Goal: Task Accomplishment & Management: Use online tool/utility

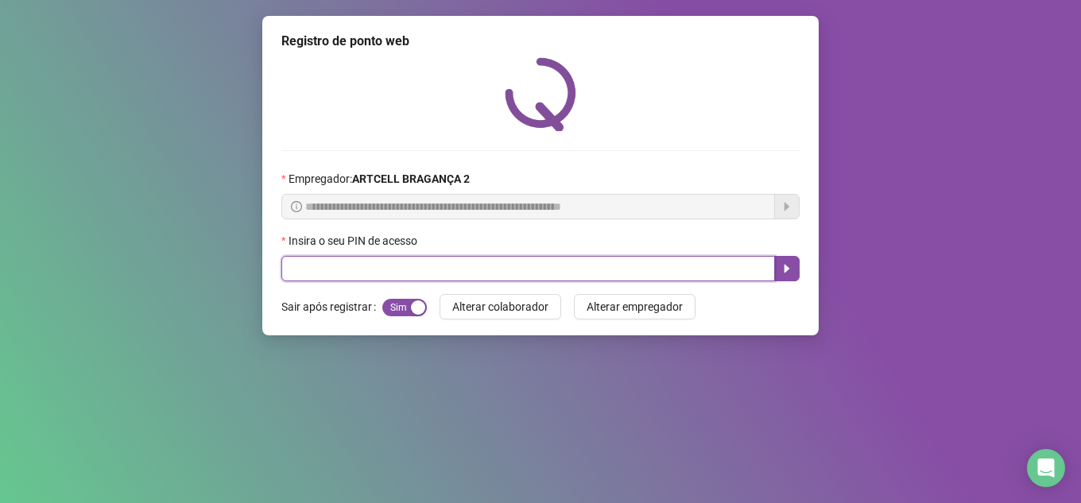
click at [632, 269] on input "text" at bounding box center [528, 268] width 494 height 25
type input "*****"
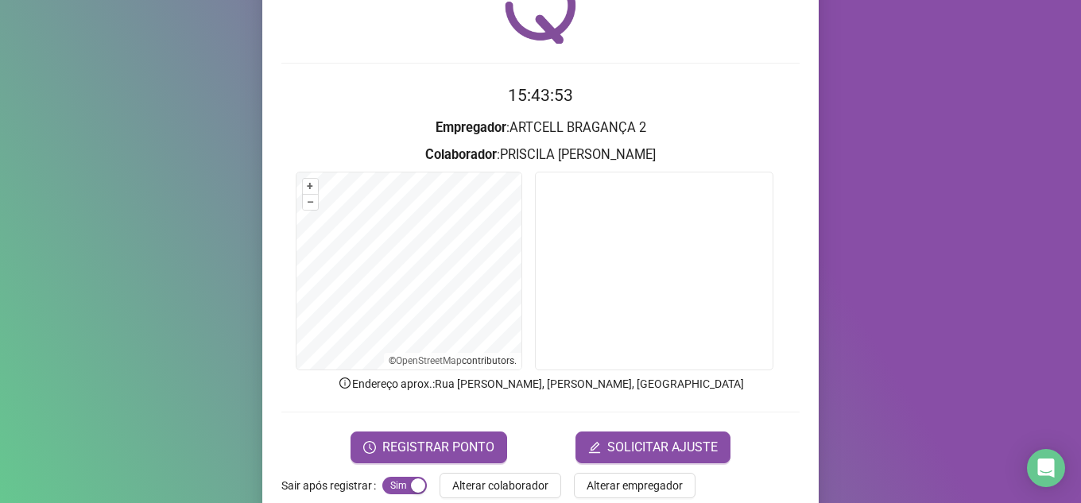
scroll to position [118, 0]
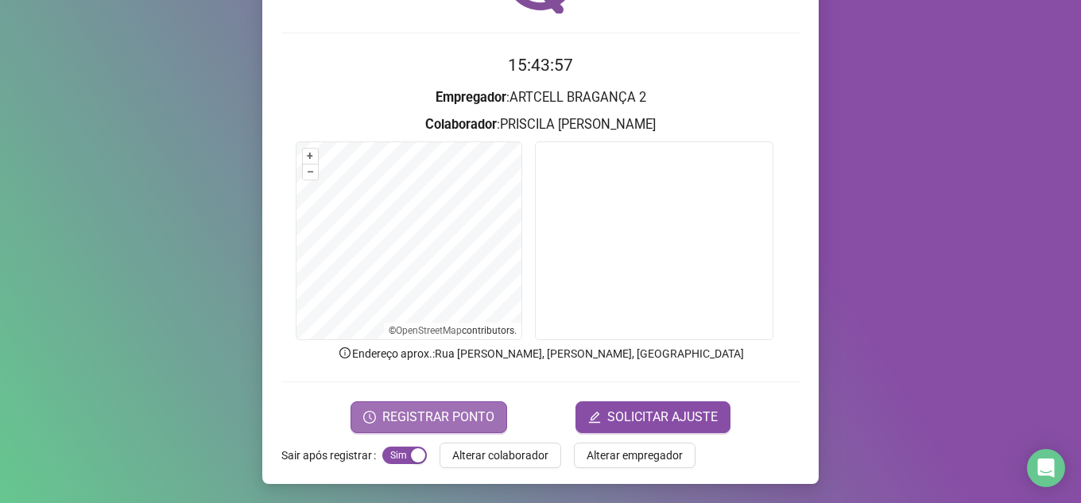
click at [451, 413] on span "REGISTRAR PONTO" at bounding box center [438, 417] width 112 height 19
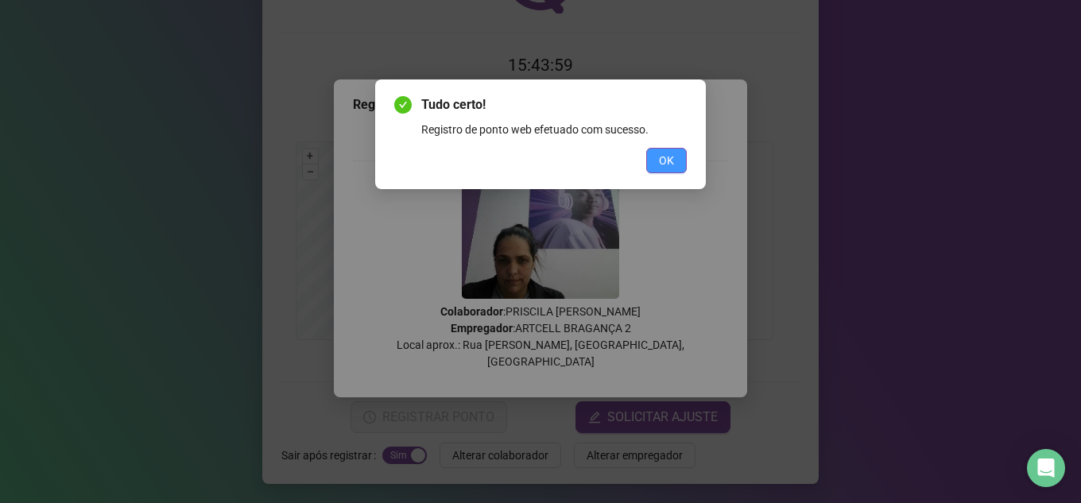
click at [658, 169] on button "OK" at bounding box center [666, 160] width 41 height 25
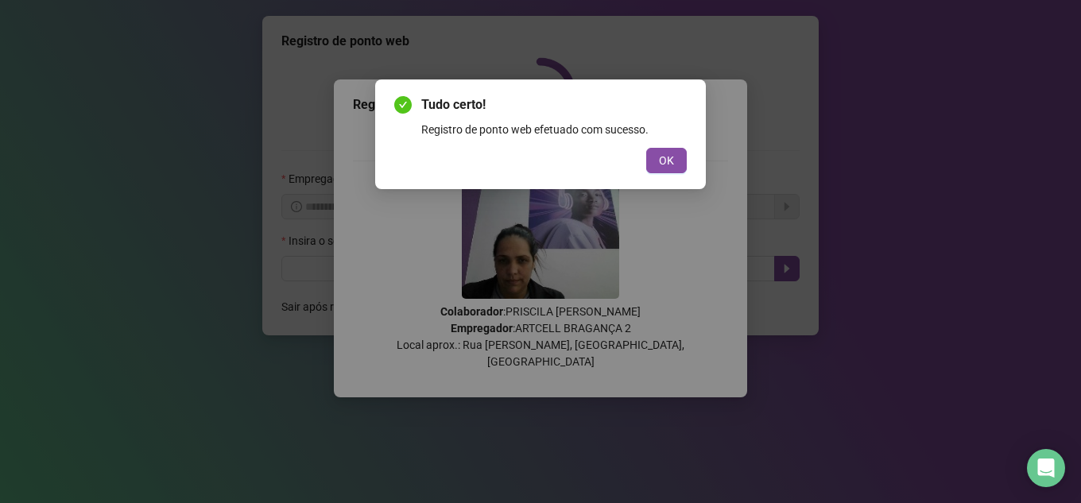
scroll to position [0, 0]
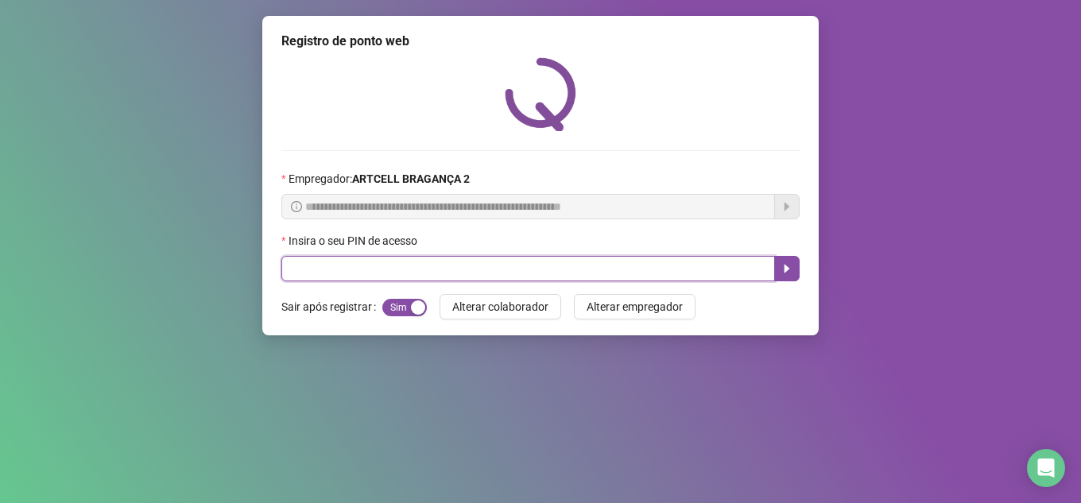
click at [456, 269] on input "text" at bounding box center [528, 268] width 494 height 25
type input "*****"
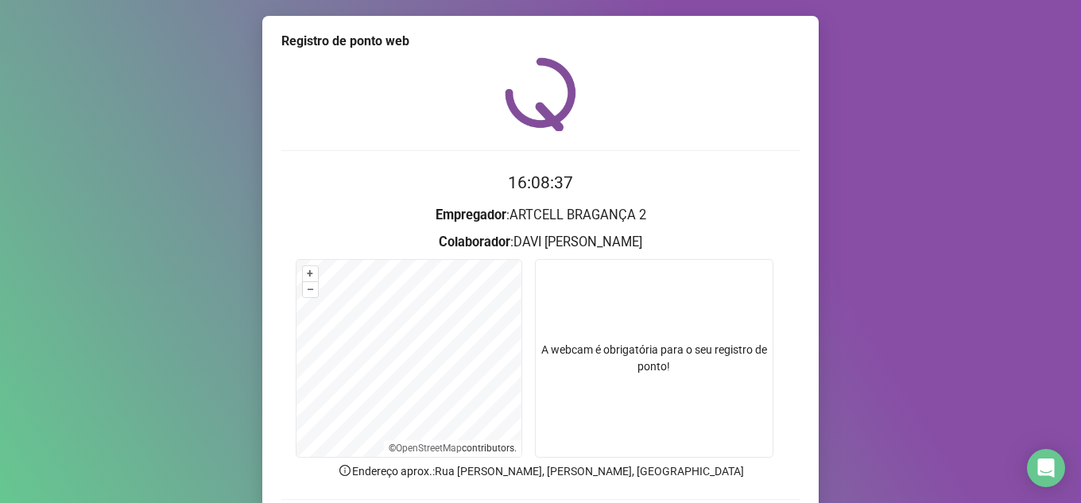
scroll to position [118, 0]
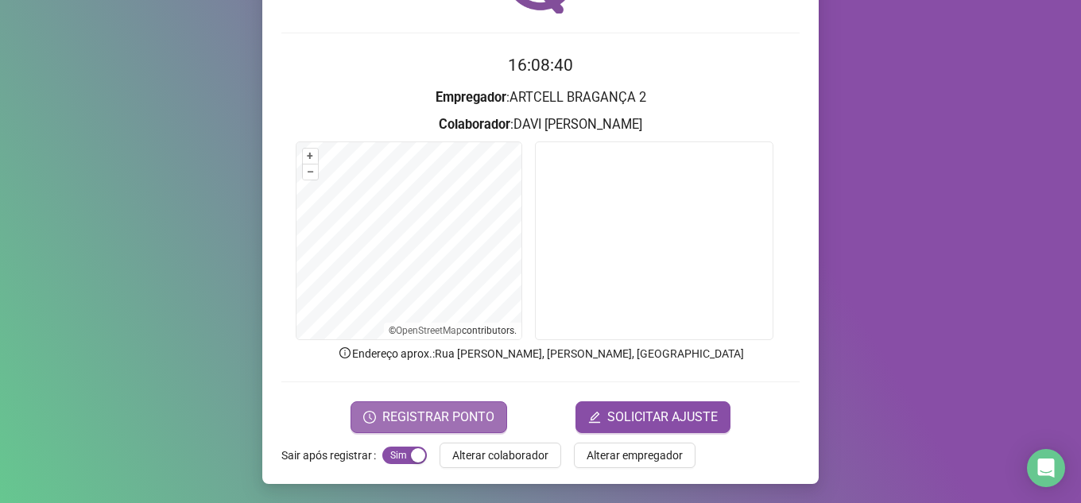
click at [406, 414] on span "REGISTRAR PONTO" at bounding box center [438, 417] width 112 height 19
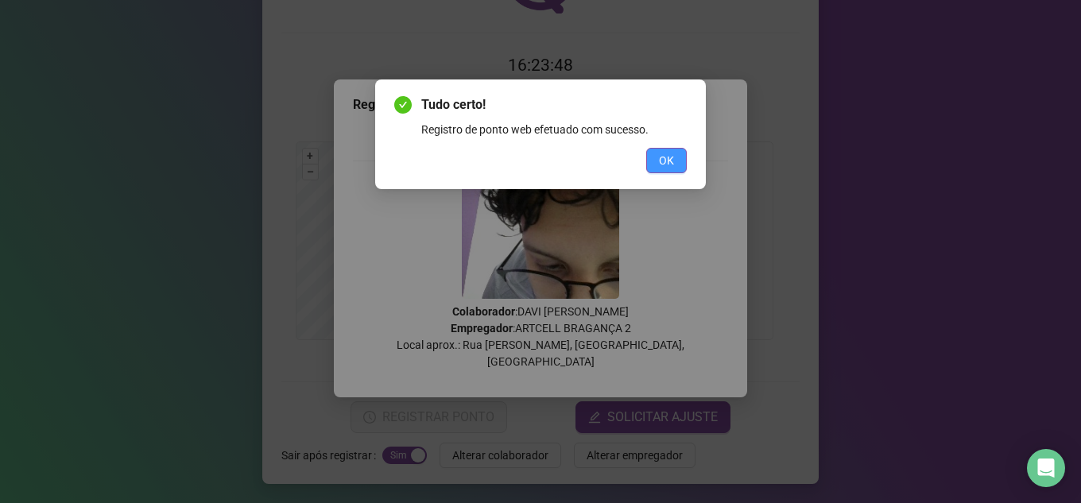
click at [665, 160] on span "OK" at bounding box center [666, 160] width 15 height 17
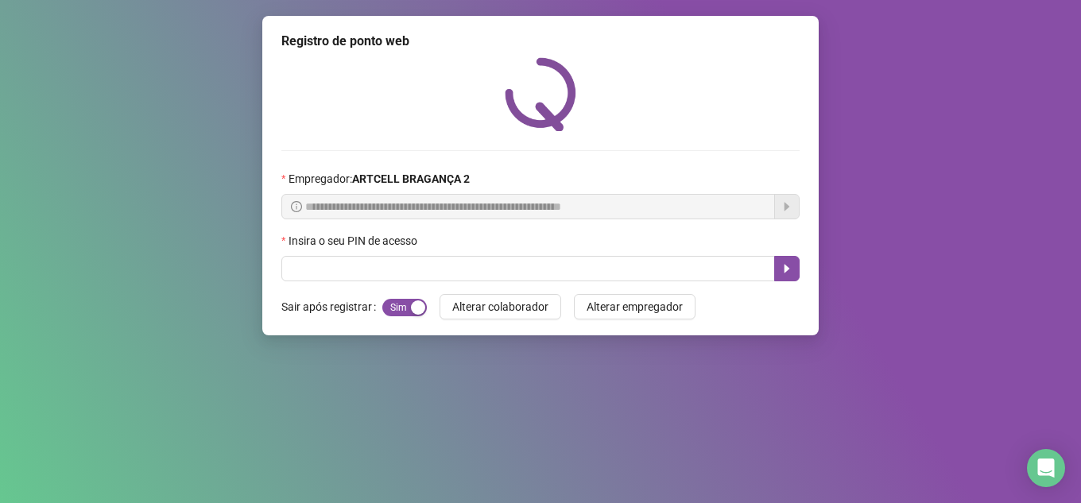
scroll to position [0, 0]
click at [313, 265] on input "text" at bounding box center [528, 268] width 494 height 25
type input "*****"
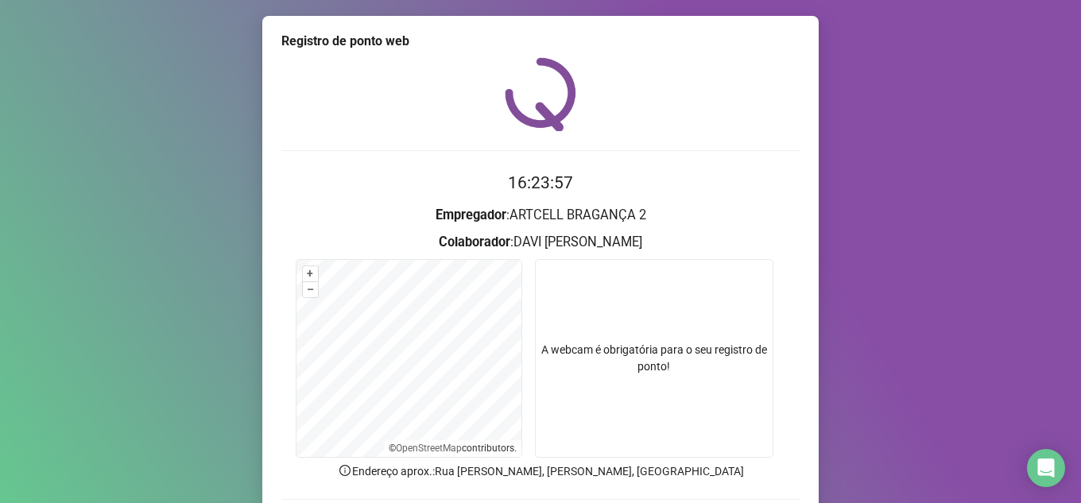
scroll to position [118, 0]
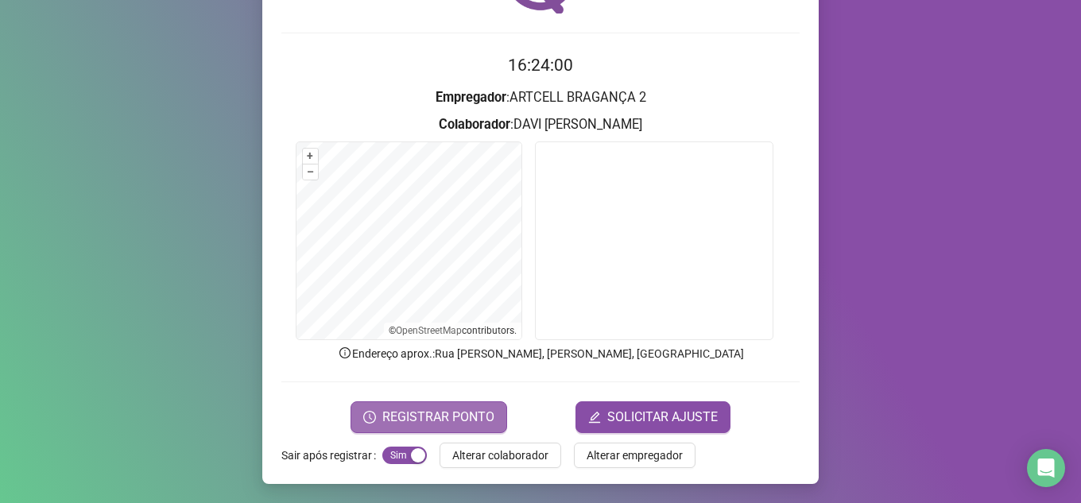
click at [463, 417] on span "REGISTRAR PONTO" at bounding box center [438, 417] width 112 height 19
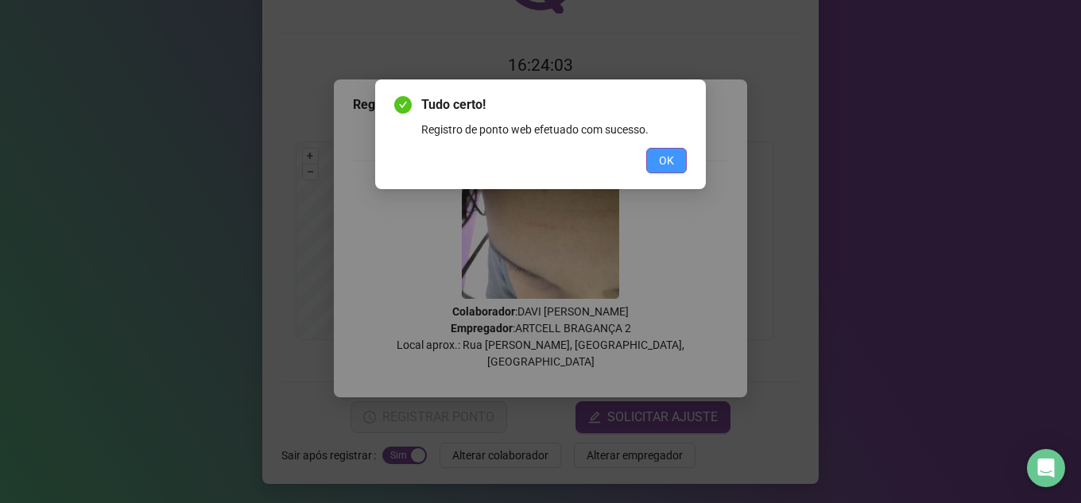
click at [658, 159] on button "OK" at bounding box center [666, 160] width 41 height 25
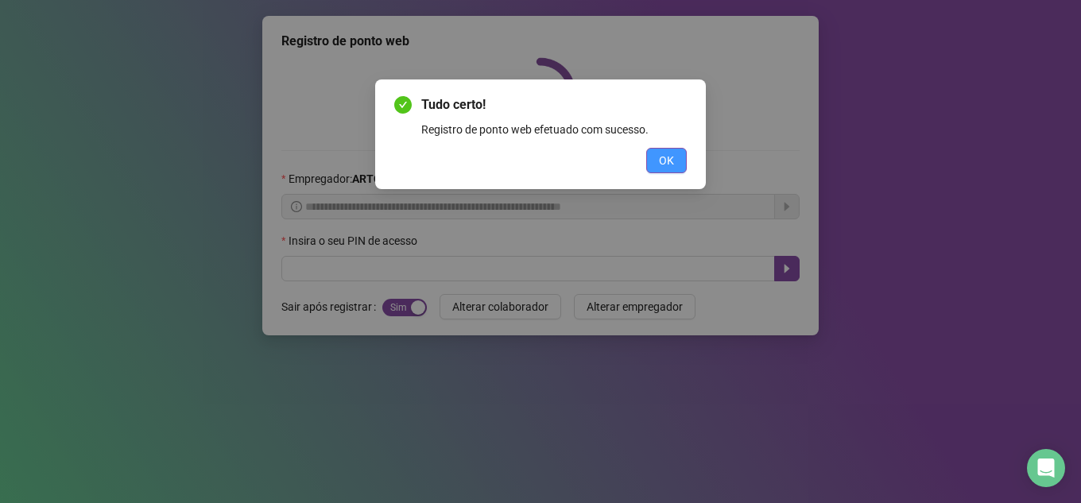
scroll to position [0, 0]
